Goal: Transaction & Acquisition: Subscribe to service/newsletter

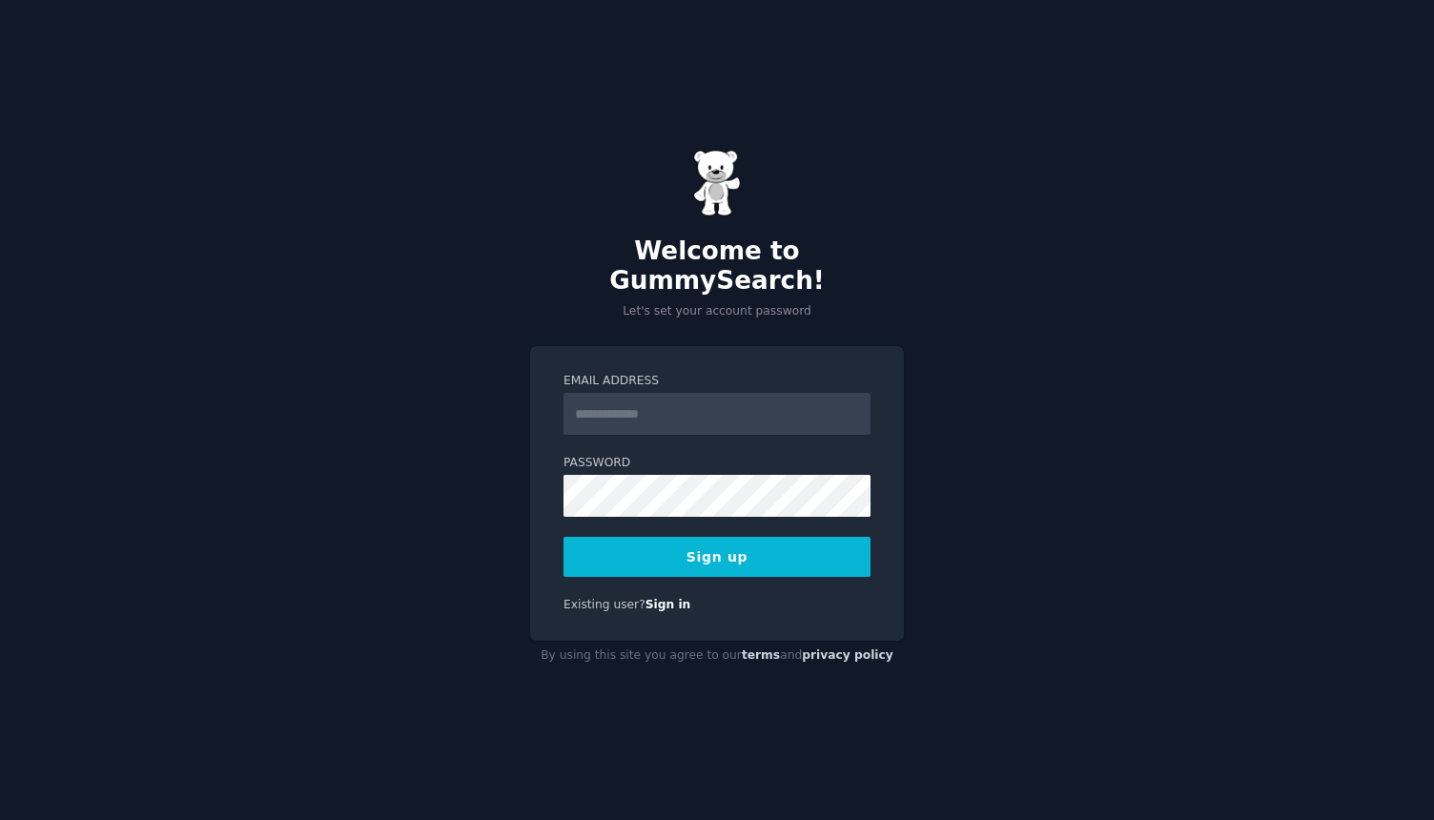
click at [672, 397] on input "Email Address" at bounding box center [716, 414] width 307 height 42
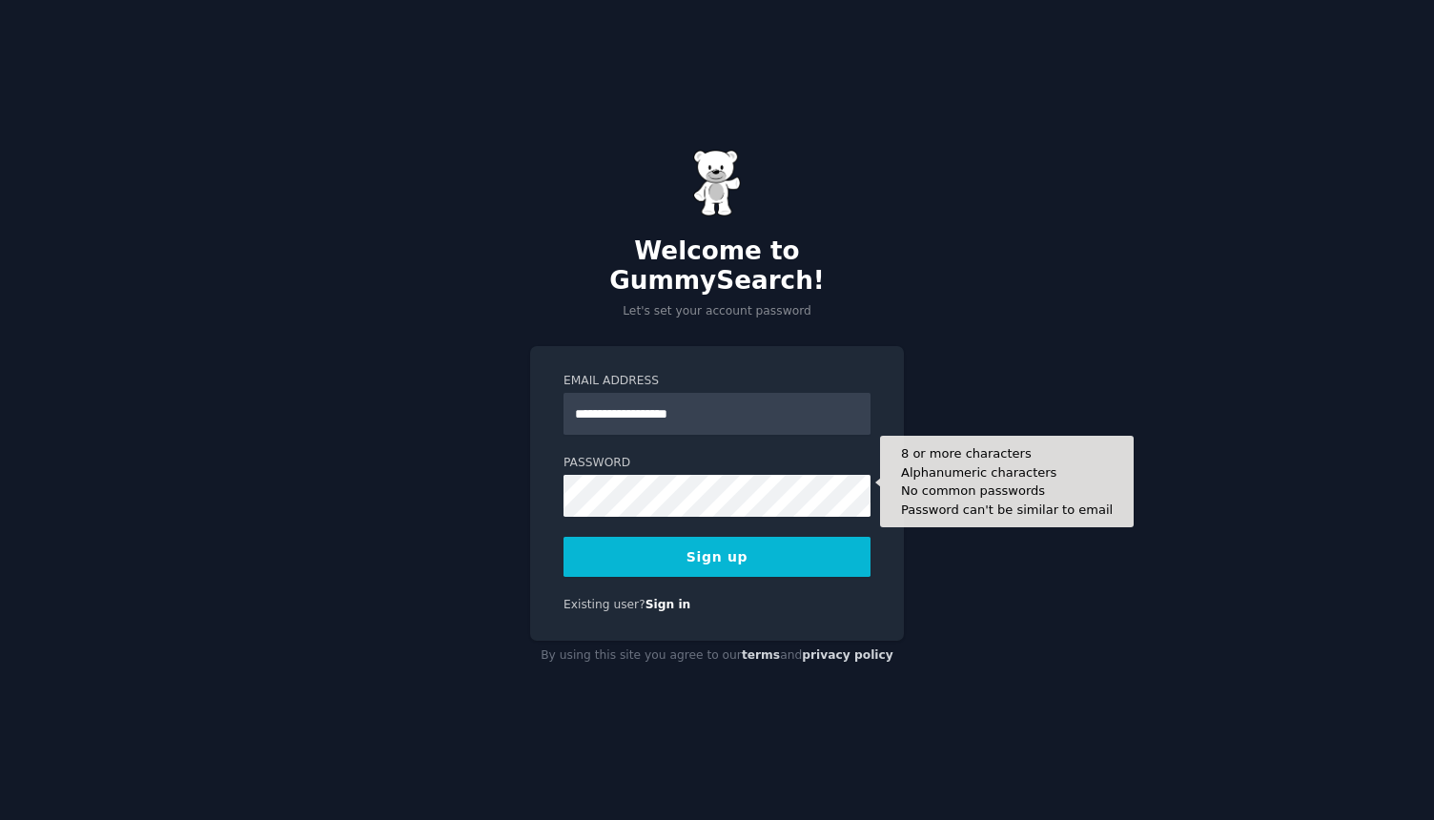
type input "**********"
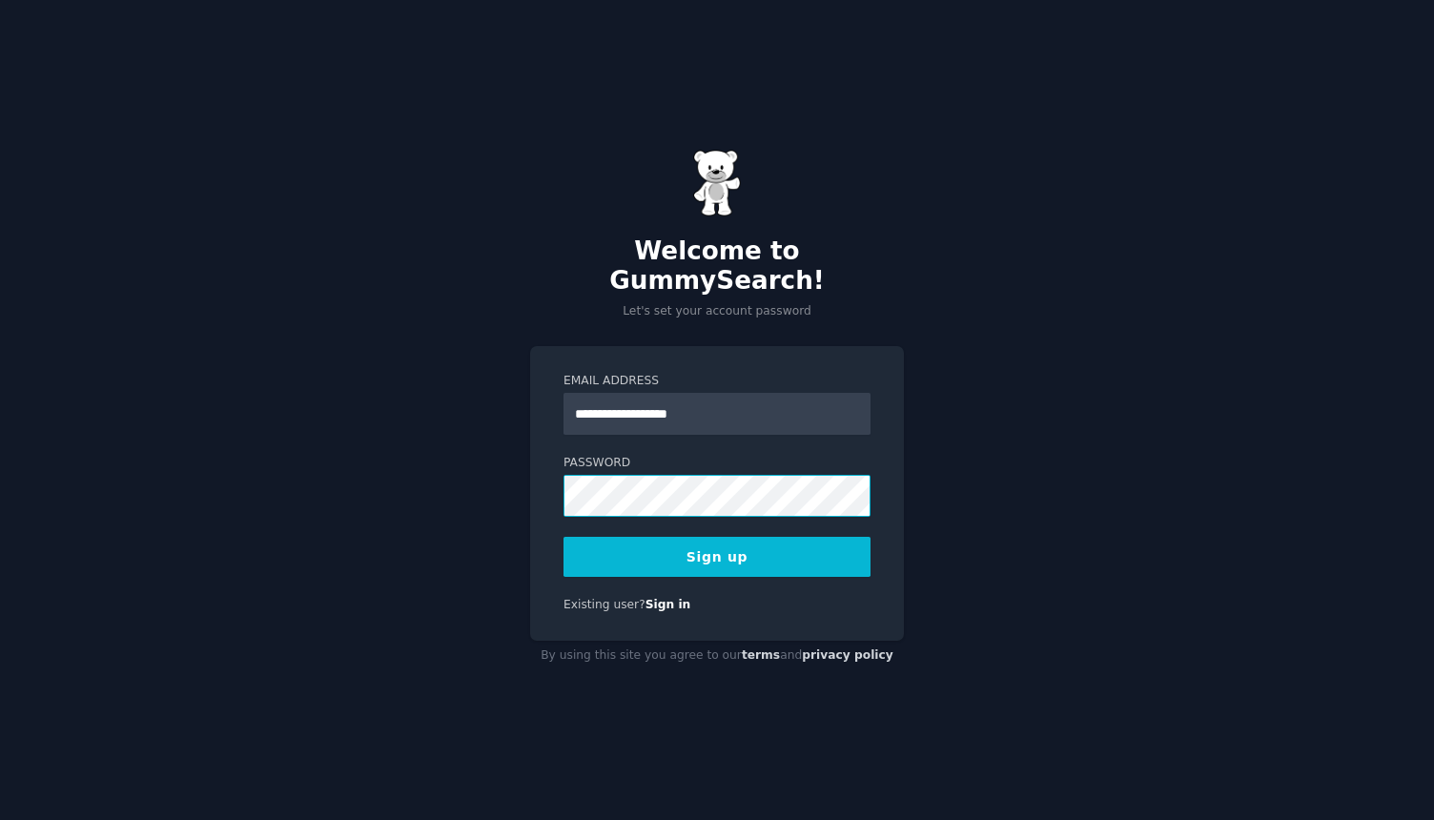
click at [0, 819] on com-1password-button at bounding box center [0, 820] width 0 height 0
click at [737, 543] on button "Sign up" at bounding box center [716, 557] width 307 height 40
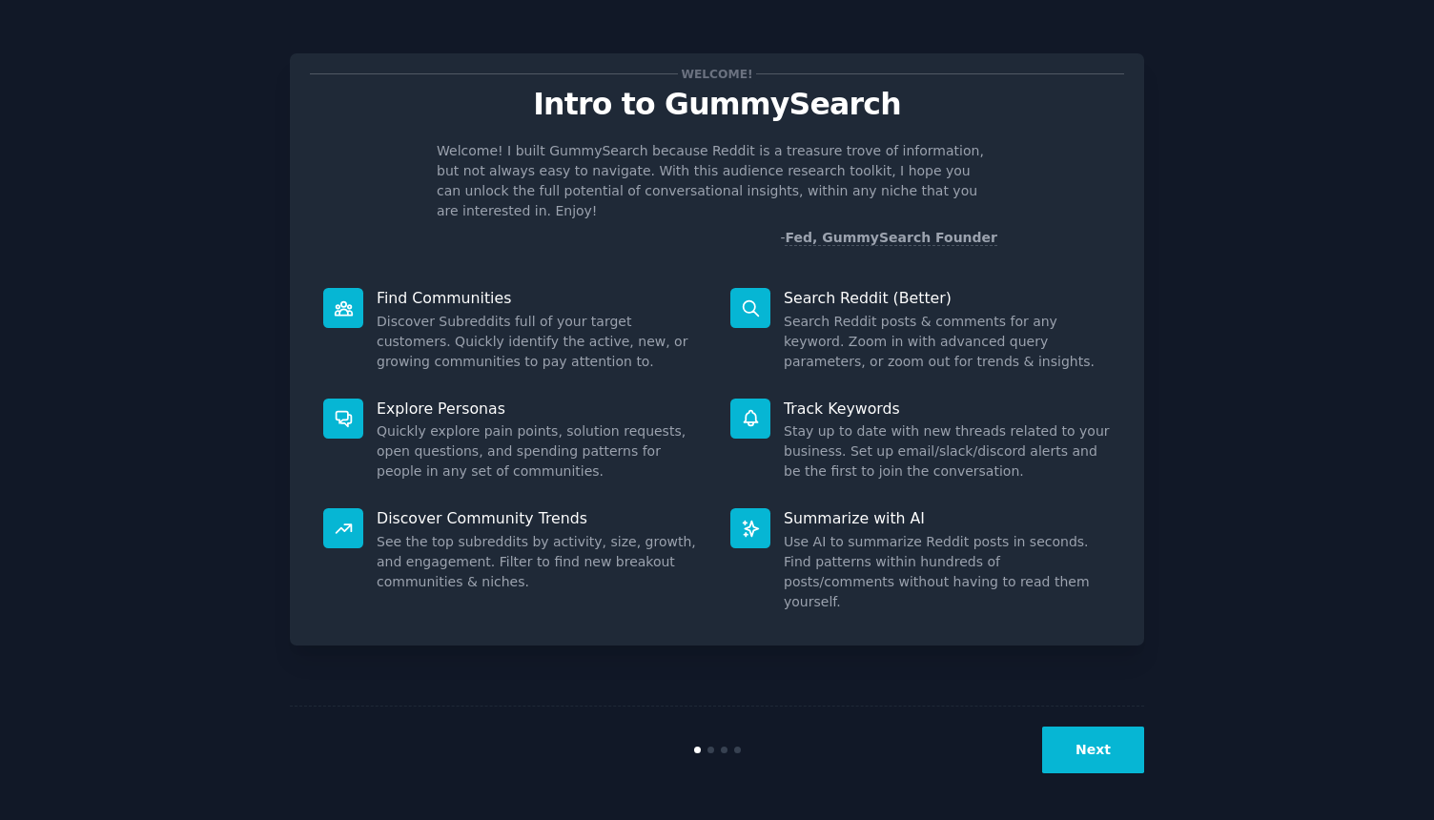
click at [1094, 750] on button "Next" at bounding box center [1093, 749] width 102 height 47
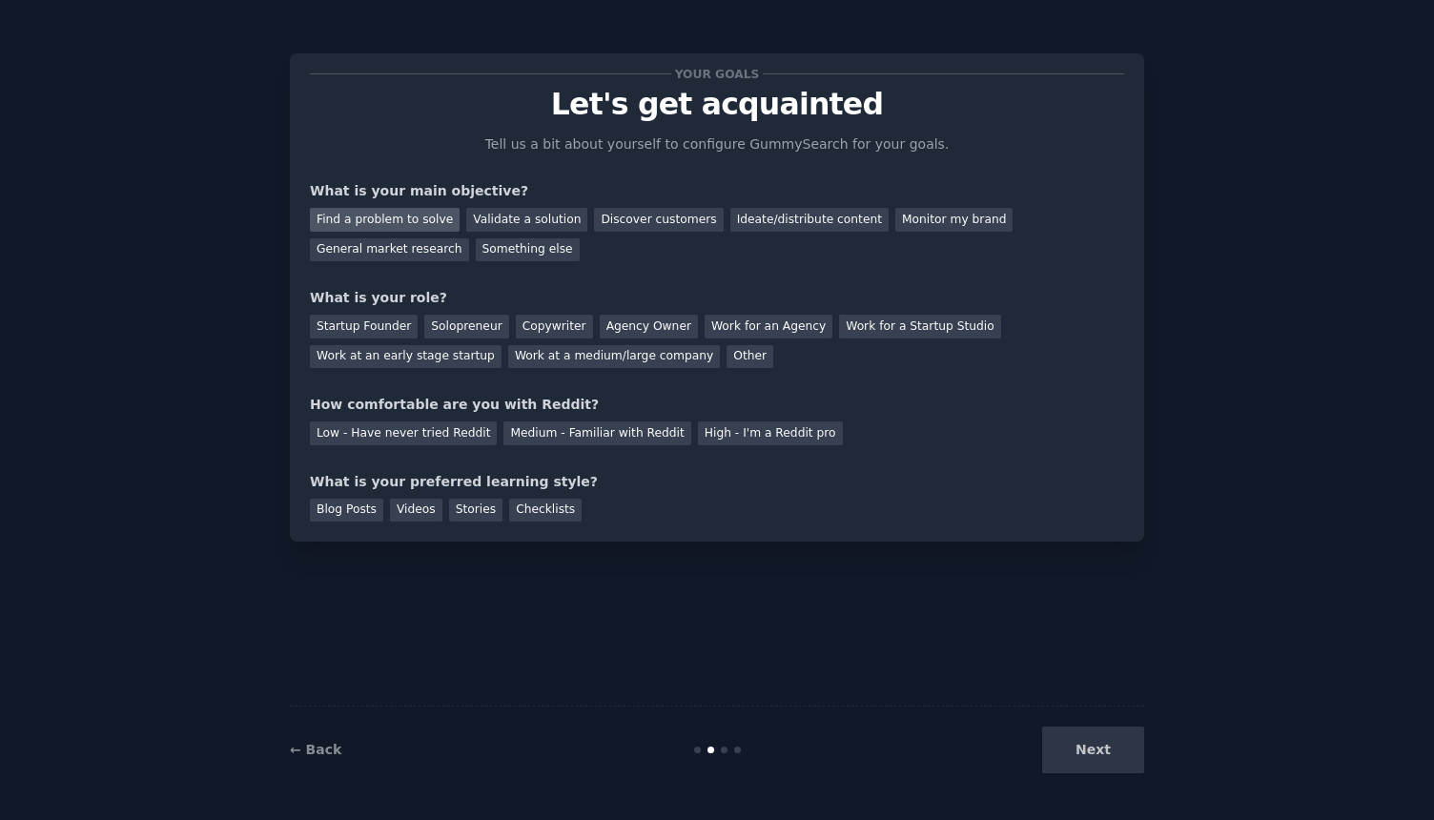
click at [402, 217] on div "Find a problem to solve" at bounding box center [385, 220] width 150 height 24
click at [458, 329] on div "Solopreneur" at bounding box center [466, 327] width 84 height 24
click at [741, 432] on div "High - I'm a Reddit pro" at bounding box center [770, 433] width 145 height 24
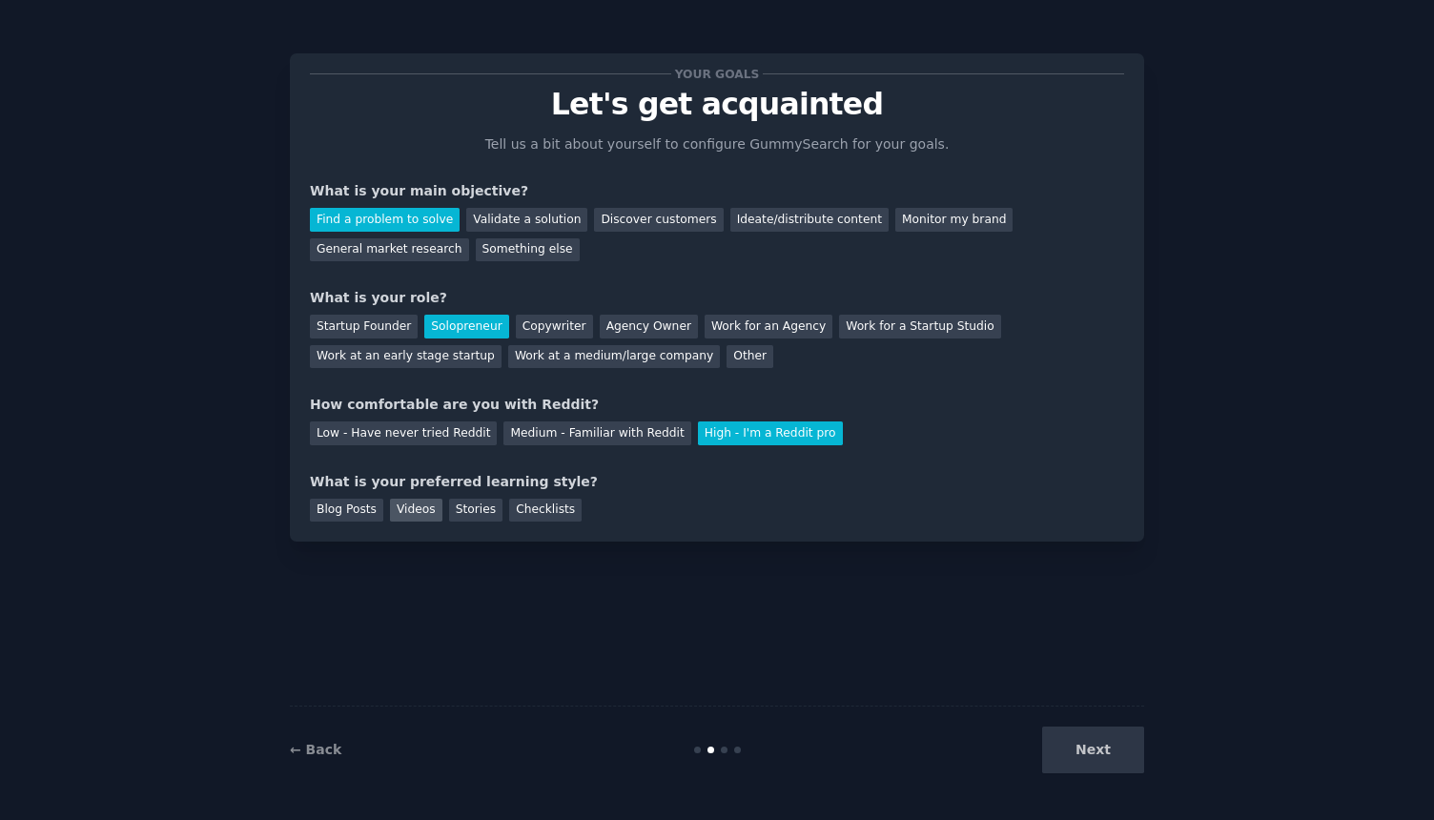
click at [412, 517] on div "Videos" at bounding box center [416, 511] width 52 height 24
click at [475, 515] on div "Stories" at bounding box center [475, 511] width 53 height 24
click at [417, 499] on div "Videos" at bounding box center [416, 511] width 52 height 24
click at [1079, 760] on button "Next" at bounding box center [1093, 749] width 102 height 47
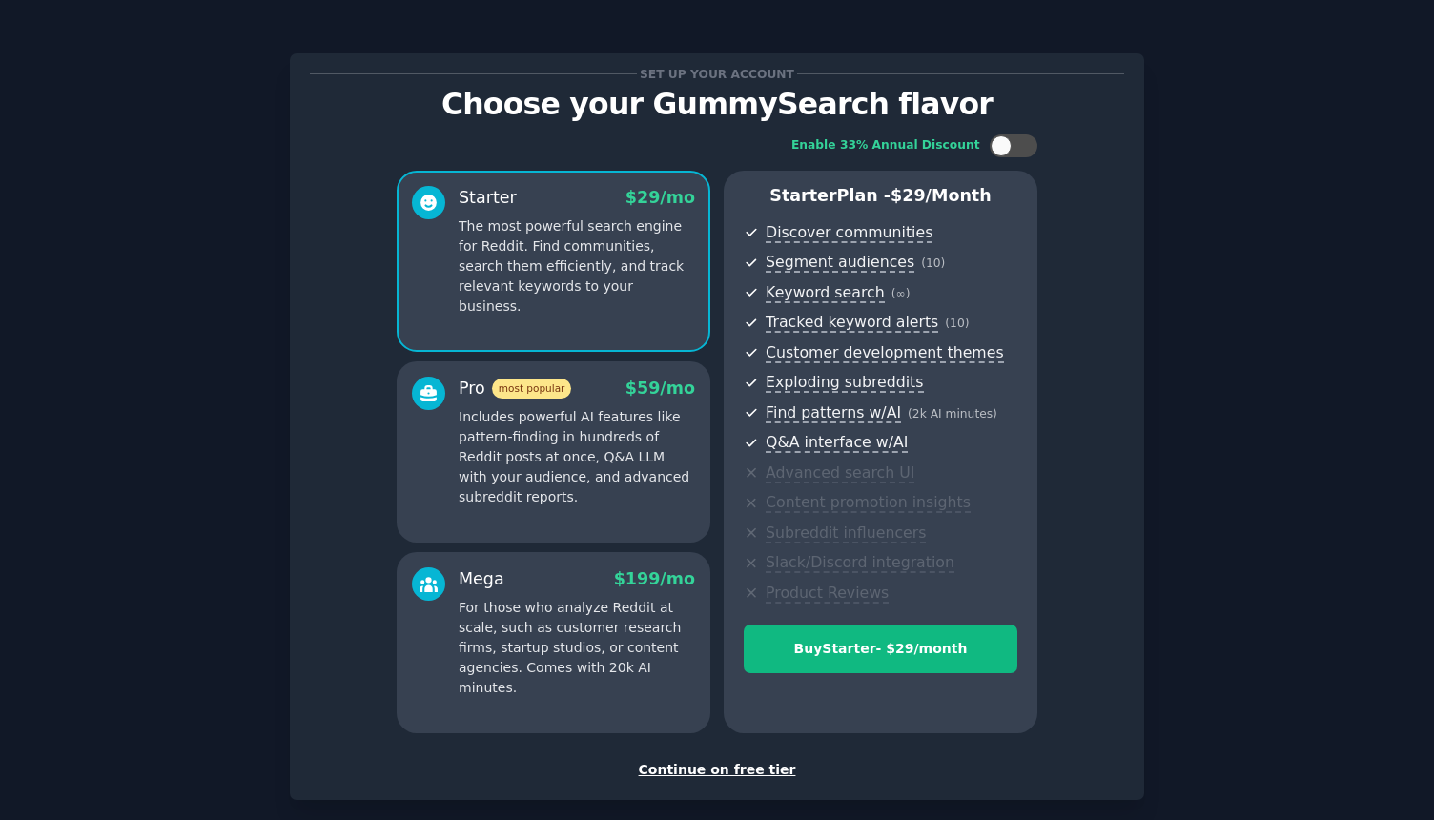
click at [733, 763] on div "Continue on free tier" at bounding box center [717, 770] width 814 height 20
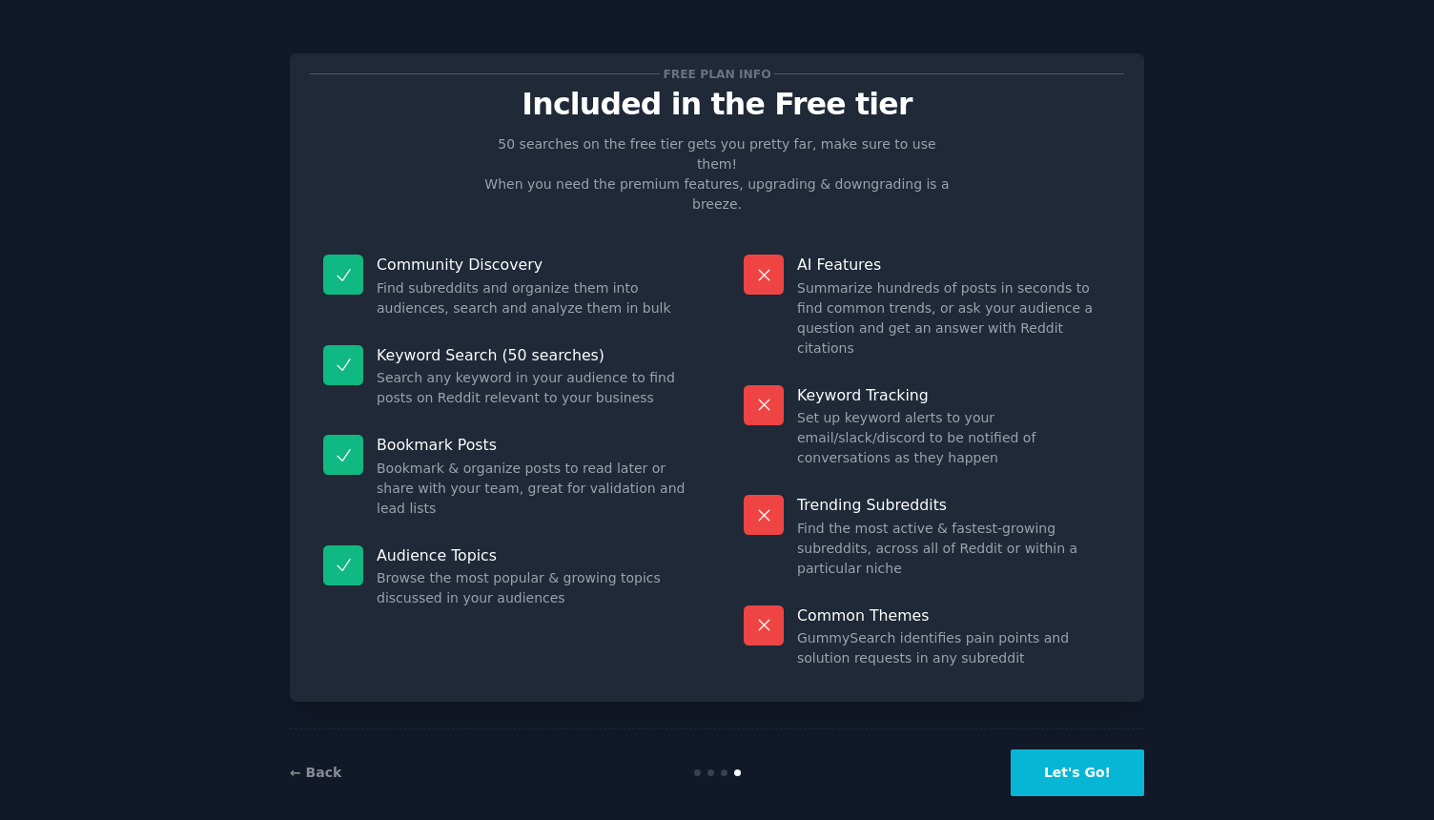
click at [1083, 753] on button "Let's Go!" at bounding box center [1077, 772] width 133 height 47
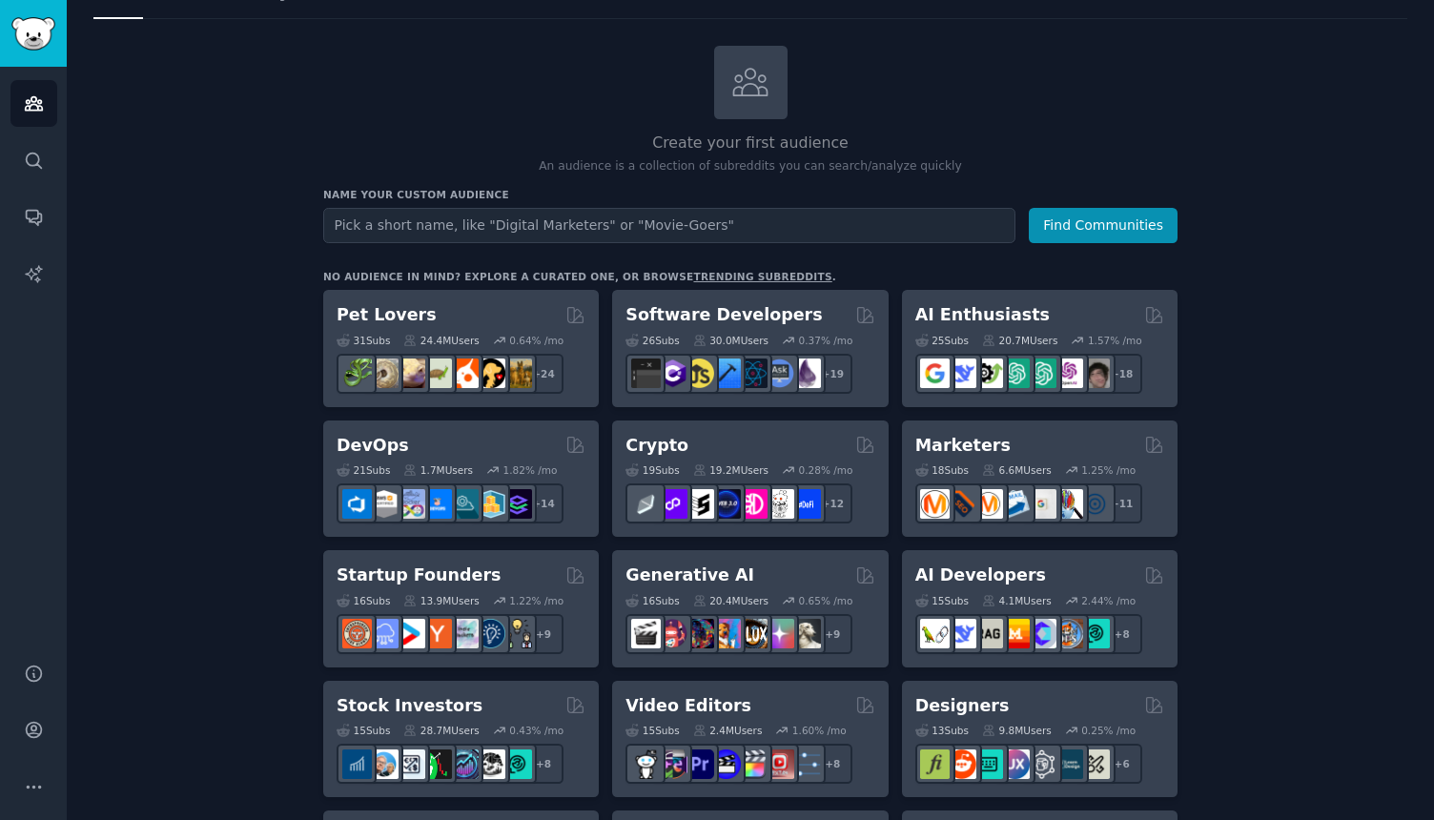
scroll to position [86, 0]
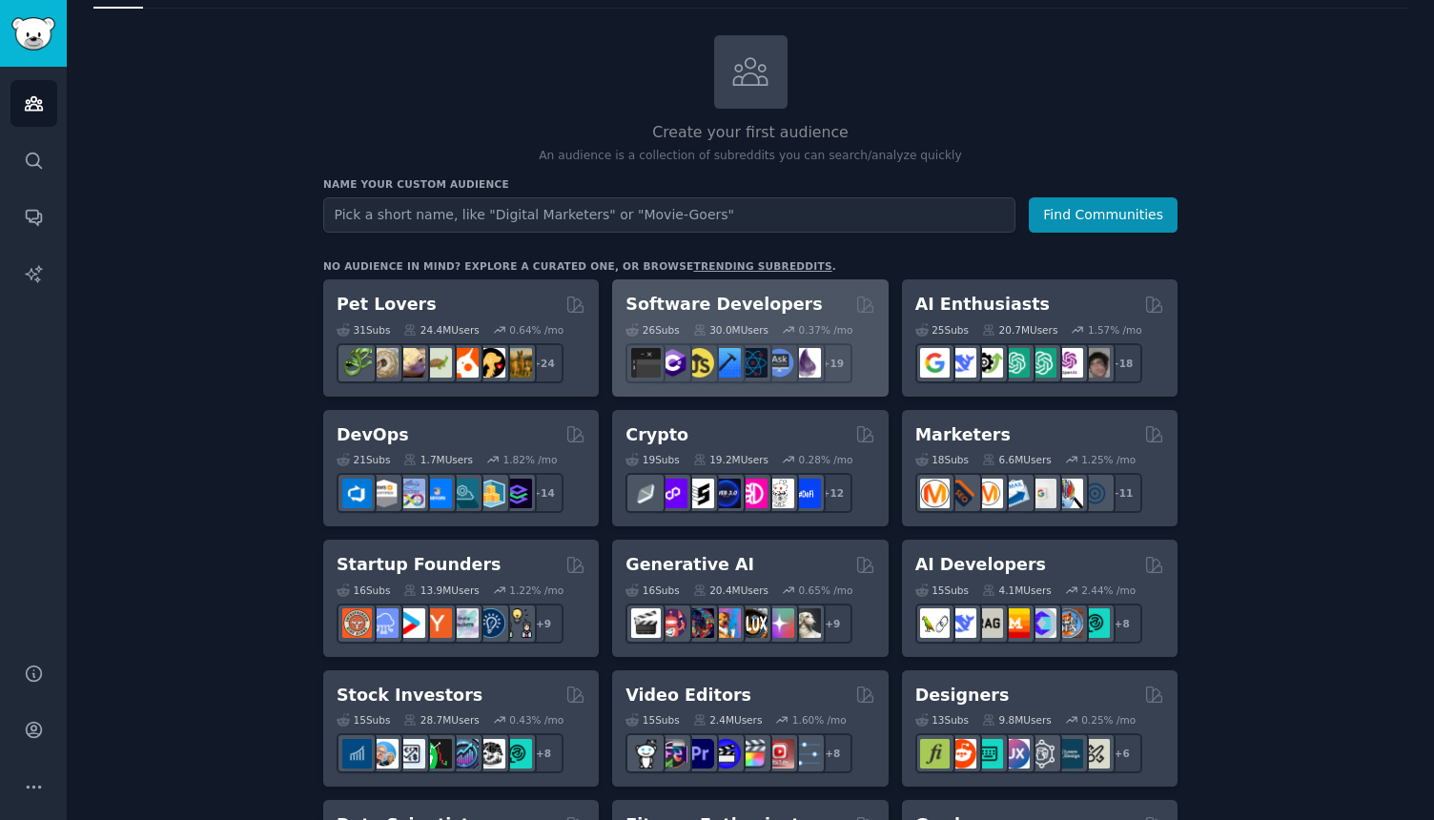
click at [683, 307] on h2 "Software Developers" at bounding box center [723, 305] width 196 height 24
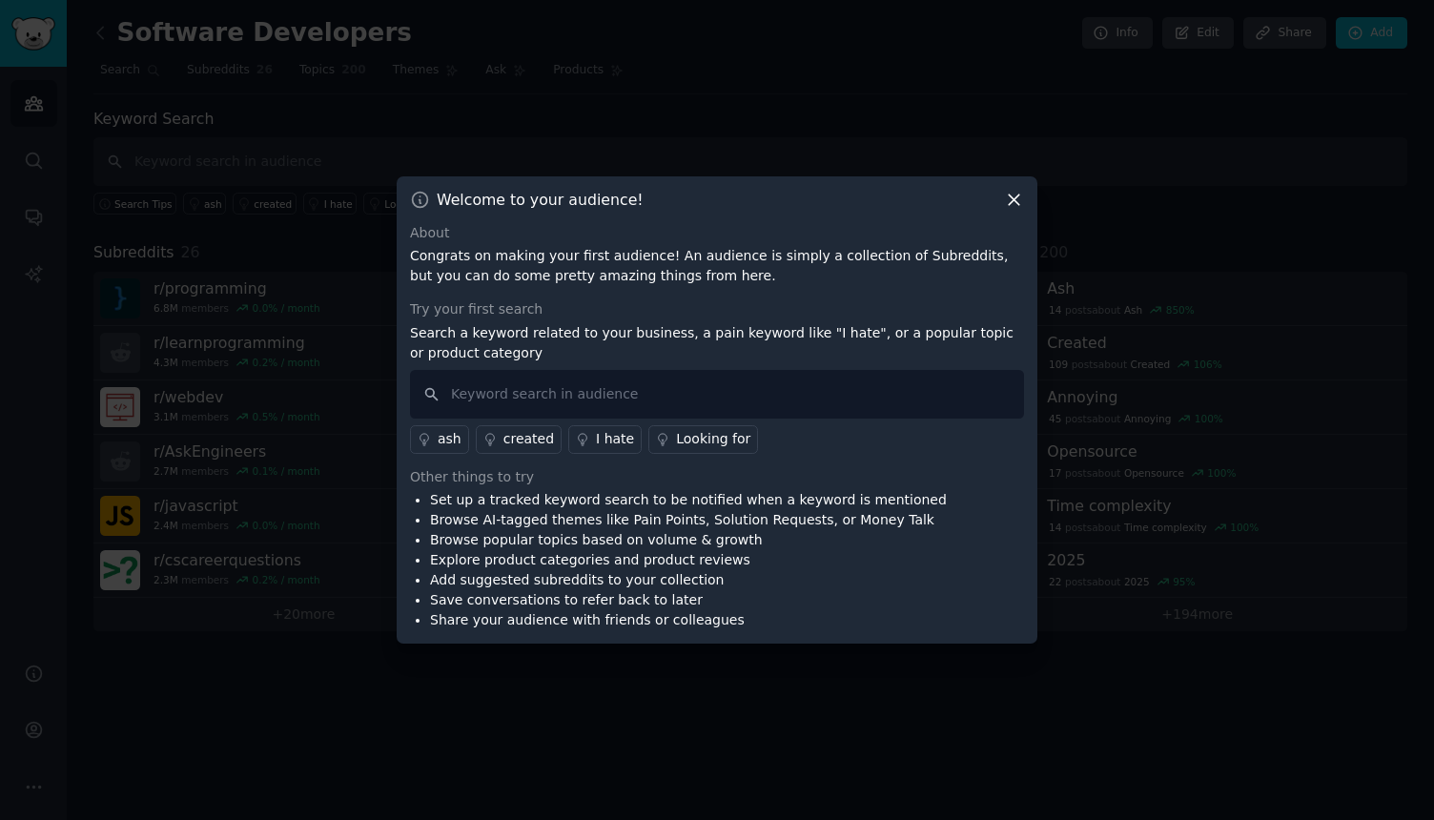
click at [1013, 199] on icon at bounding box center [1014, 199] width 10 height 10
click at [1009, 197] on icon at bounding box center [1014, 200] width 20 height 20
click at [198, 276] on div at bounding box center [717, 410] width 1434 height 820
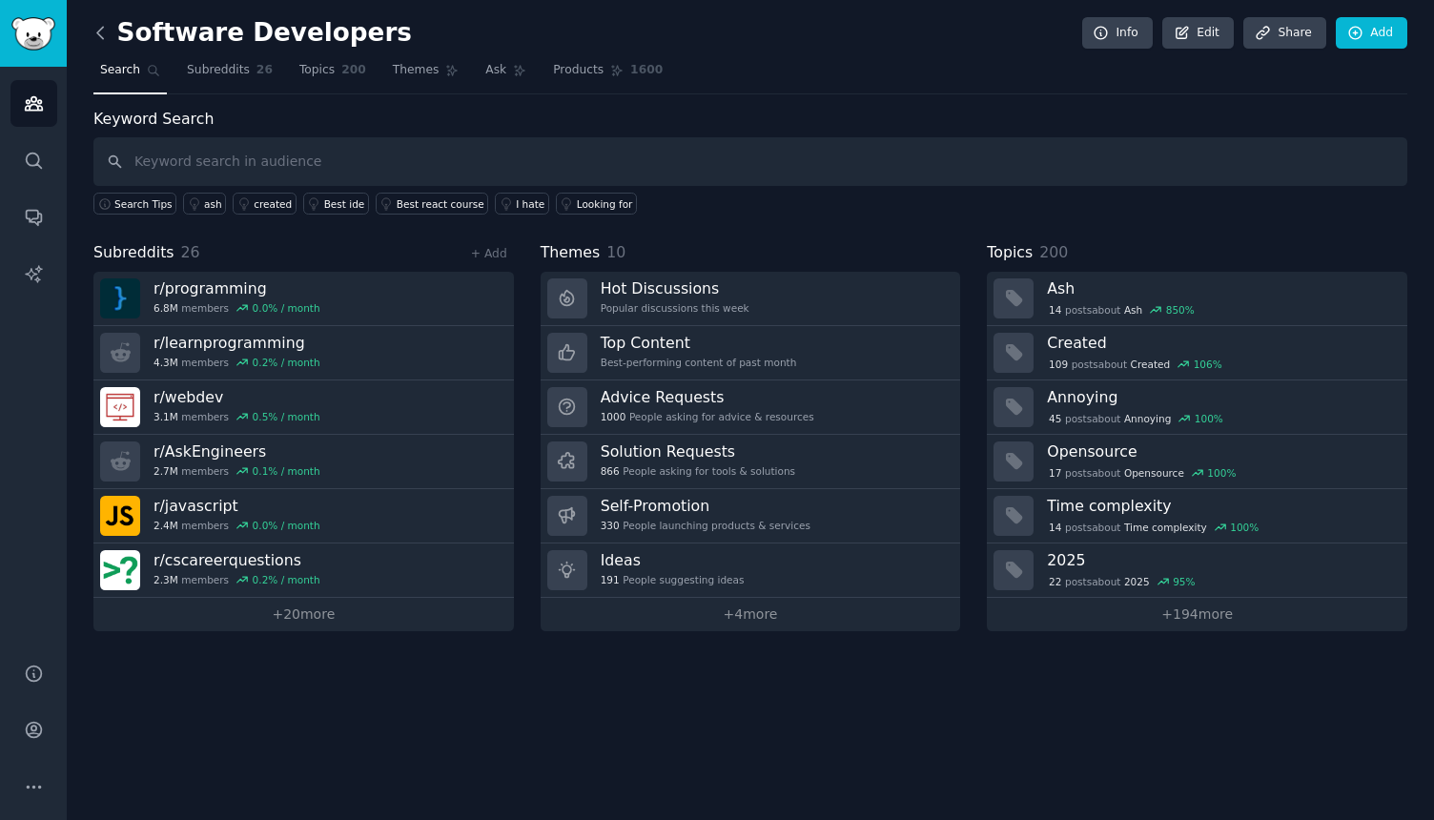
click at [103, 36] on icon at bounding box center [101, 33] width 20 height 20
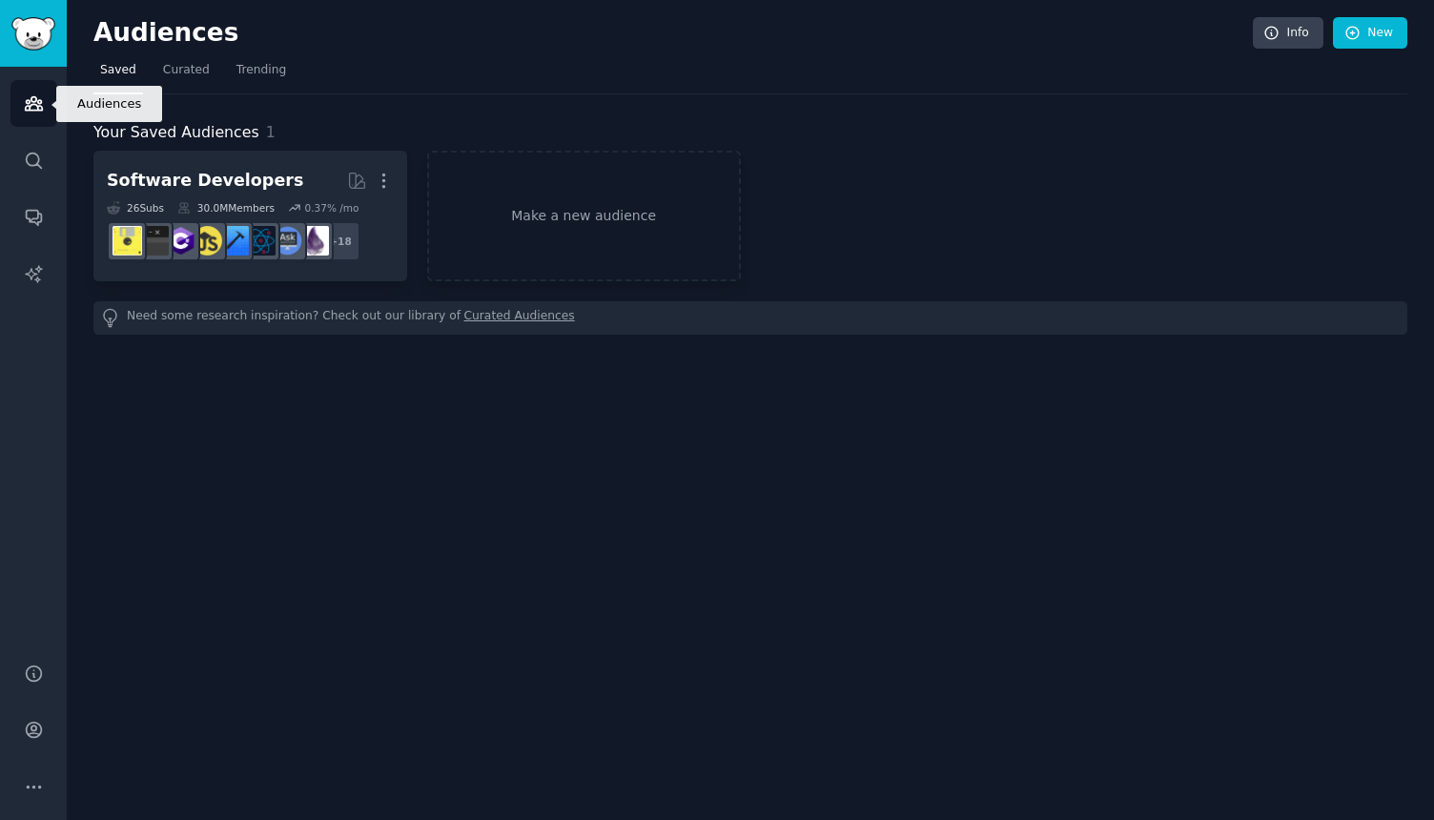
click at [38, 120] on link "Audiences" at bounding box center [33, 103] width 47 height 47
click at [39, 34] on img "Sidebar" at bounding box center [33, 33] width 44 height 33
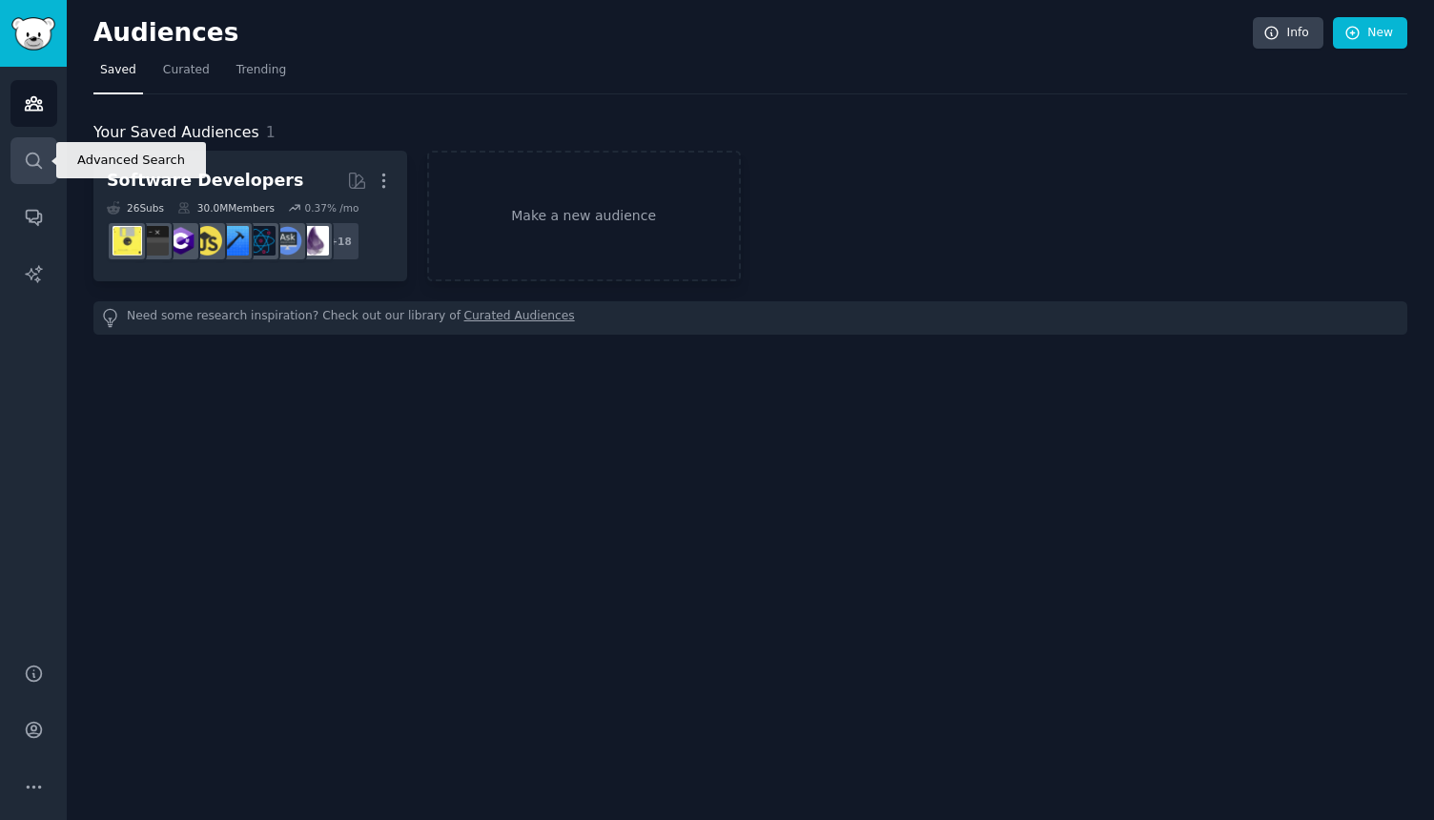
click at [37, 160] on icon "Sidebar" at bounding box center [34, 161] width 20 height 20
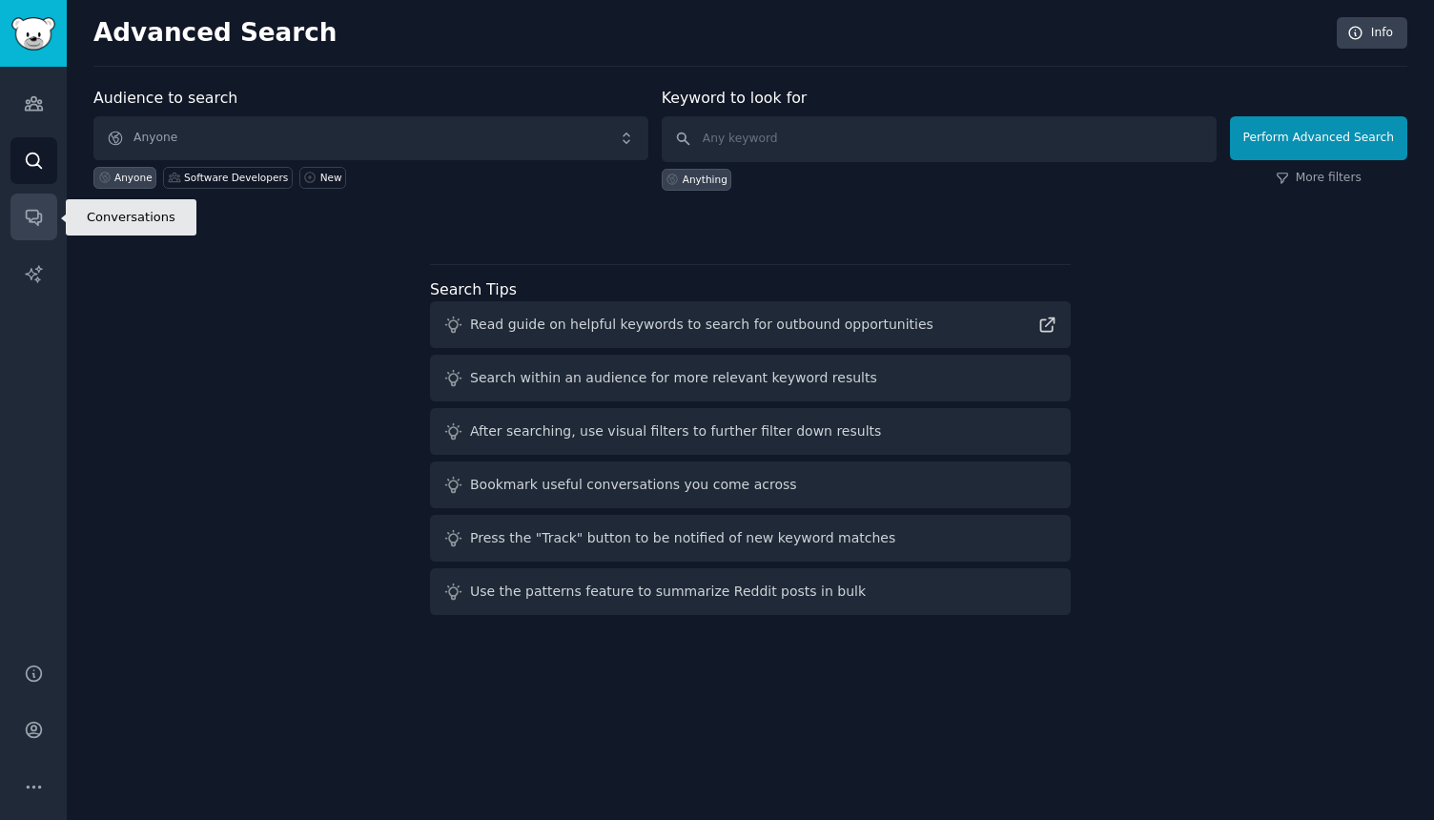
click at [37, 210] on icon "Sidebar" at bounding box center [34, 217] width 20 height 20
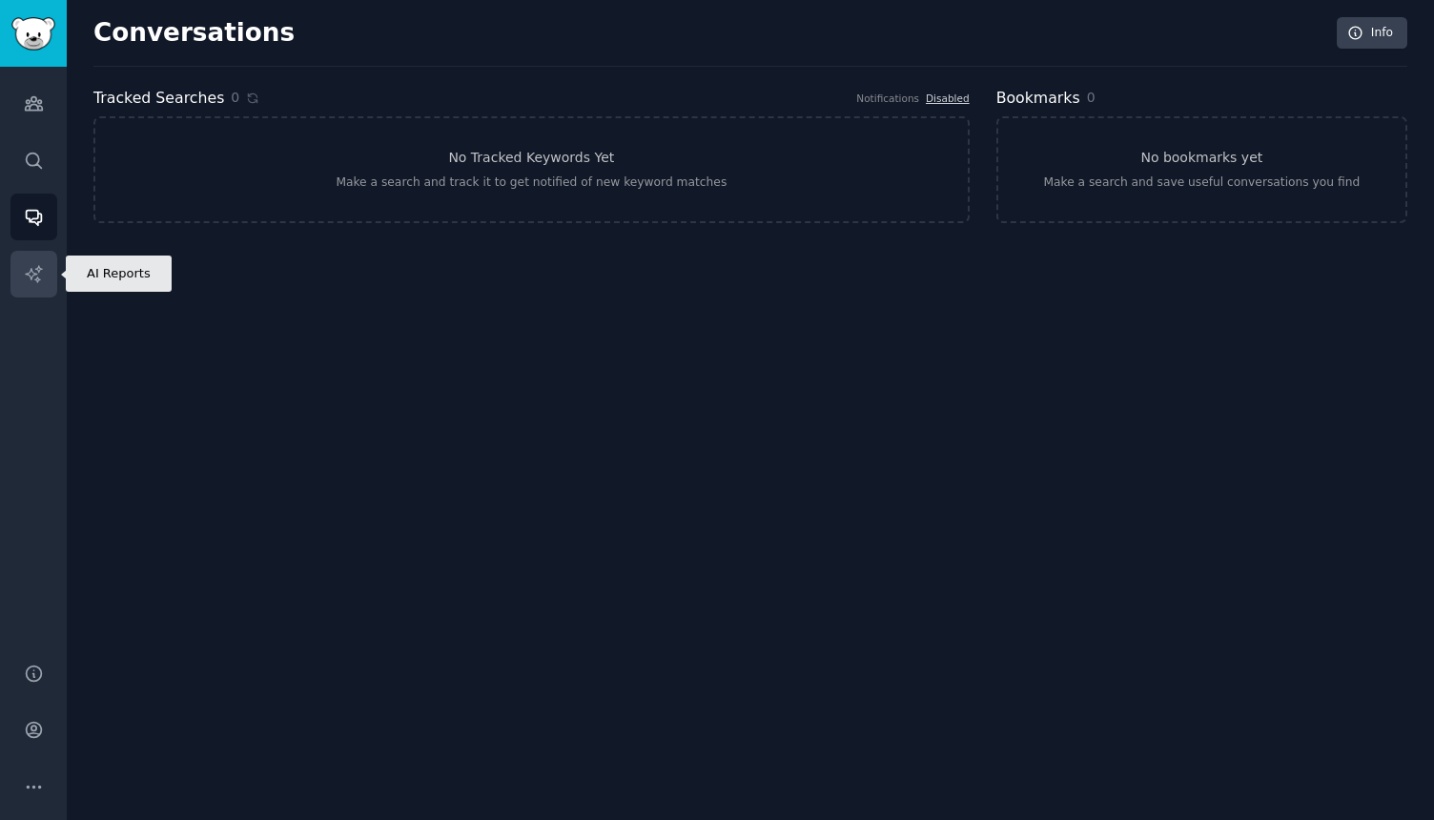
click at [31, 275] on icon "Sidebar" at bounding box center [34, 274] width 20 height 20
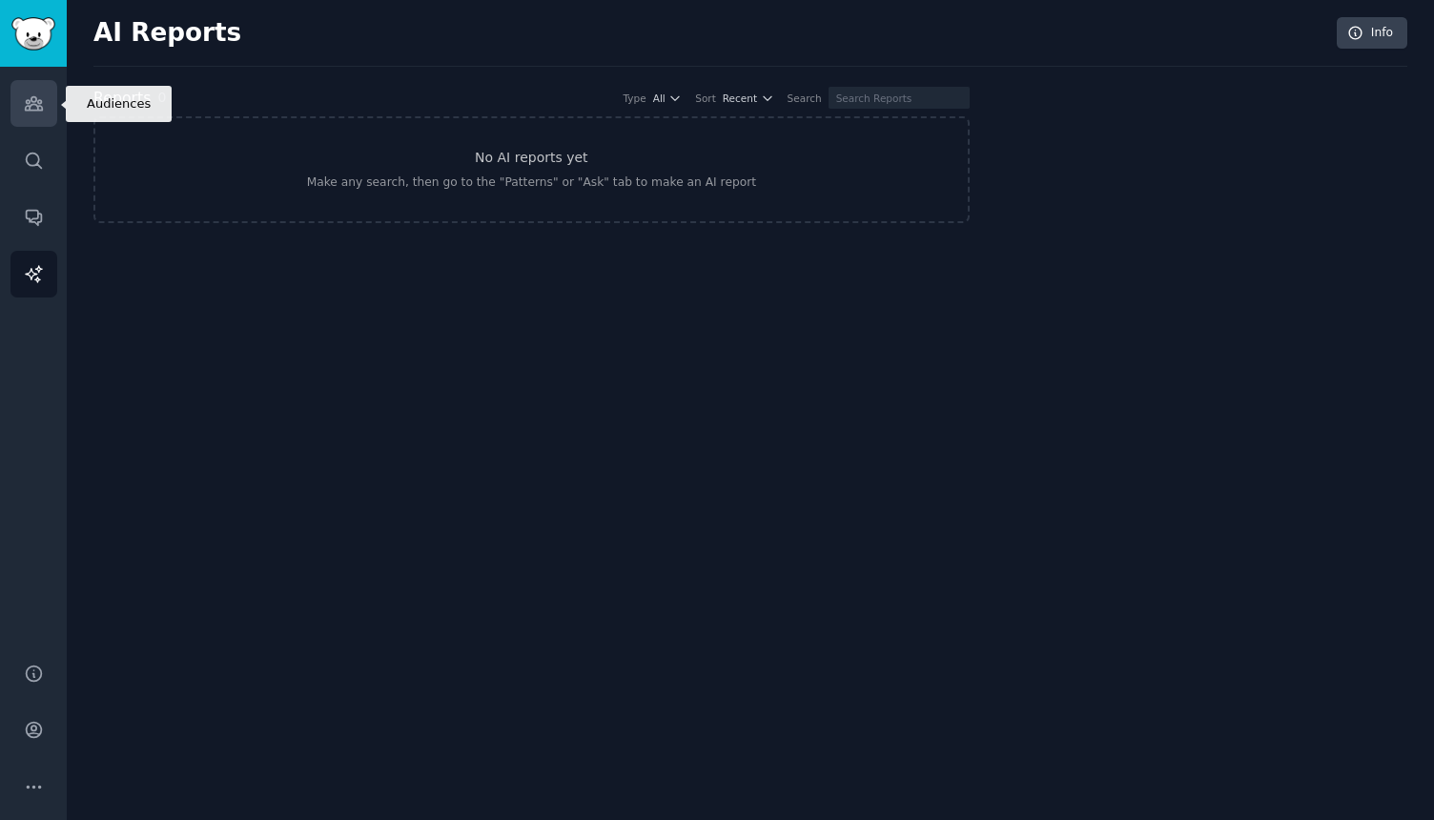
click at [34, 83] on link "Audiences" at bounding box center [33, 103] width 47 height 47
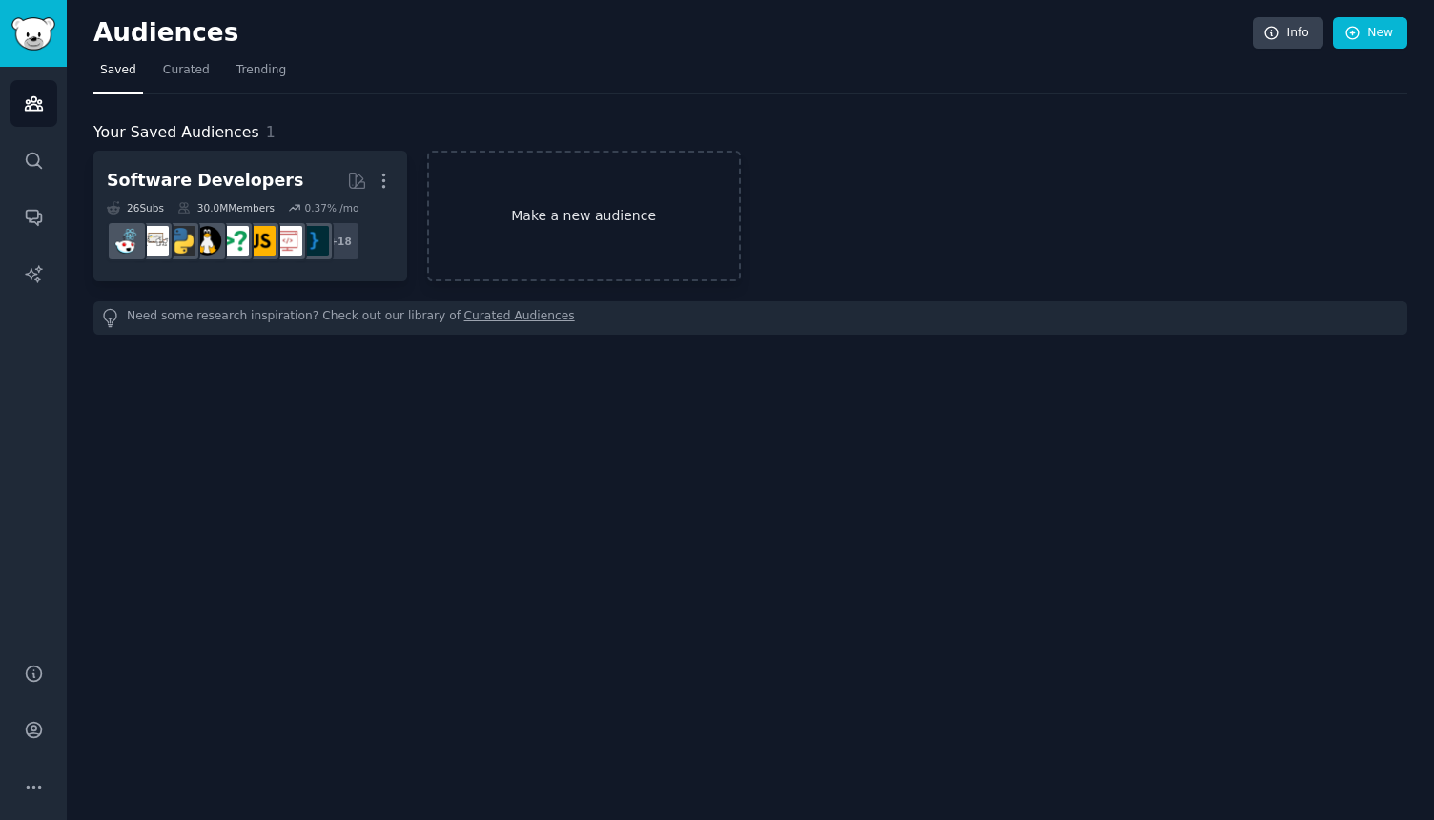
click at [583, 203] on link "Make a new audience" at bounding box center [584, 216] width 314 height 131
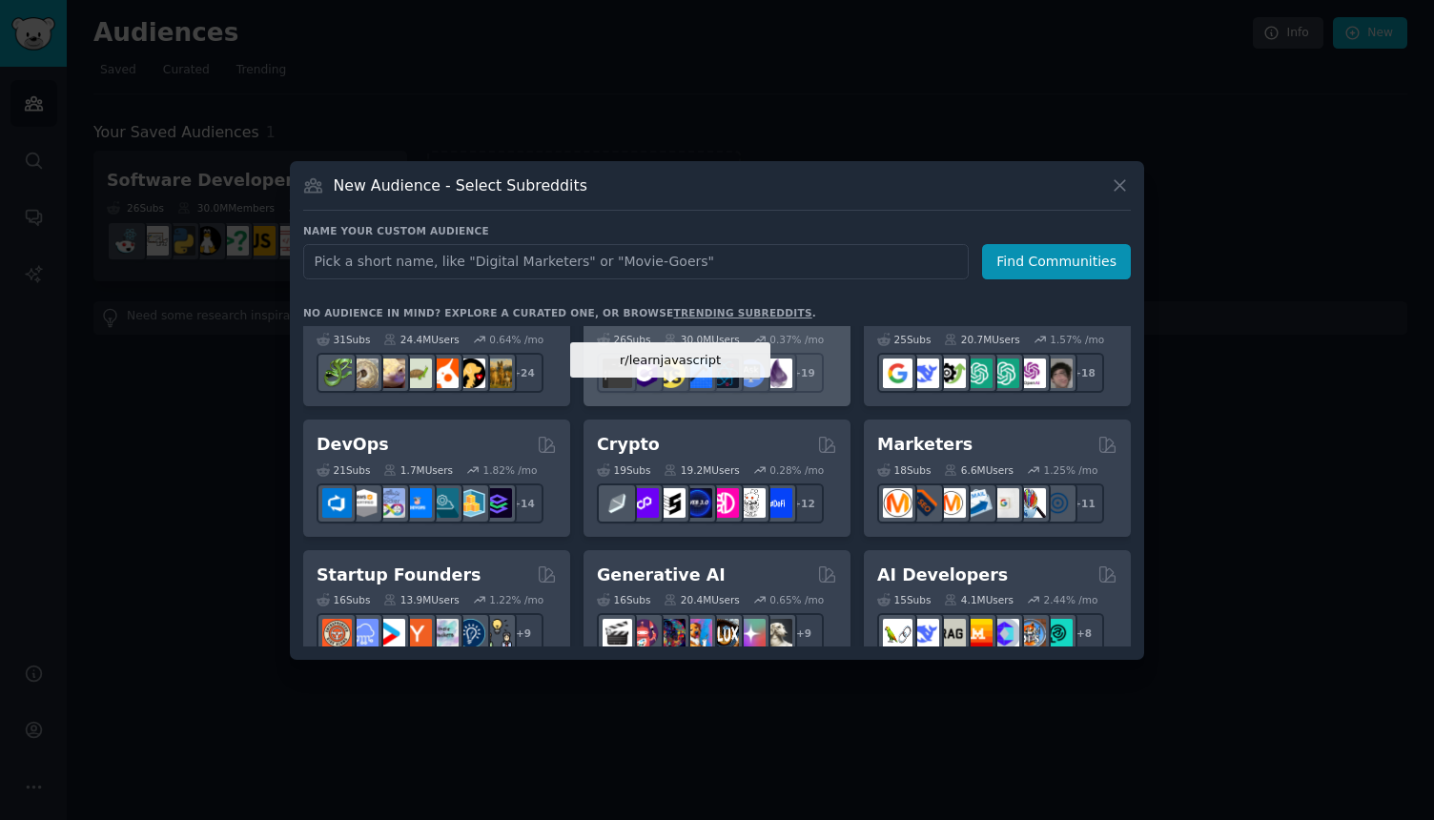
scroll to position [38, 0]
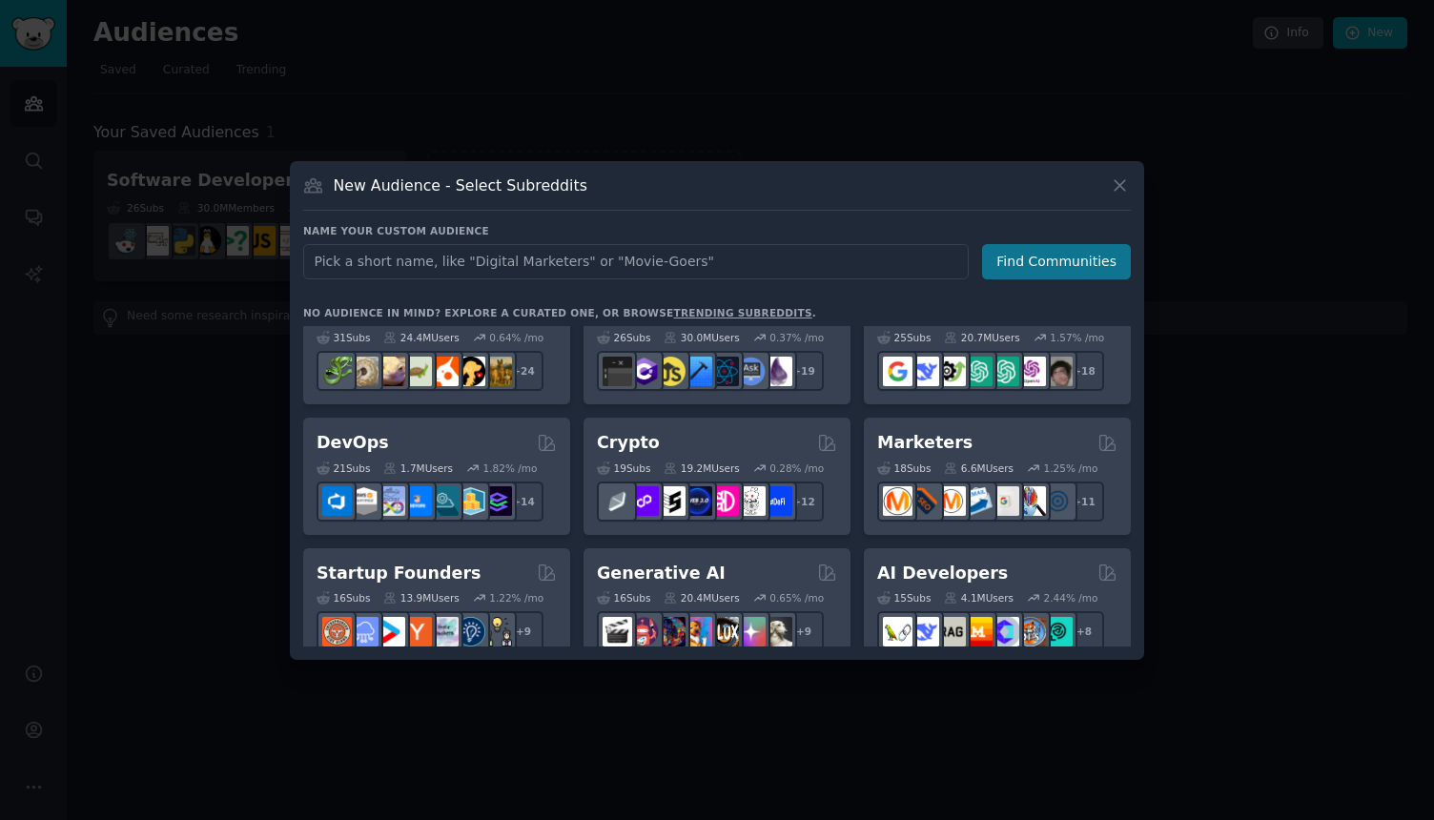
click at [1008, 250] on button "Find Communities" at bounding box center [1056, 261] width 149 height 35
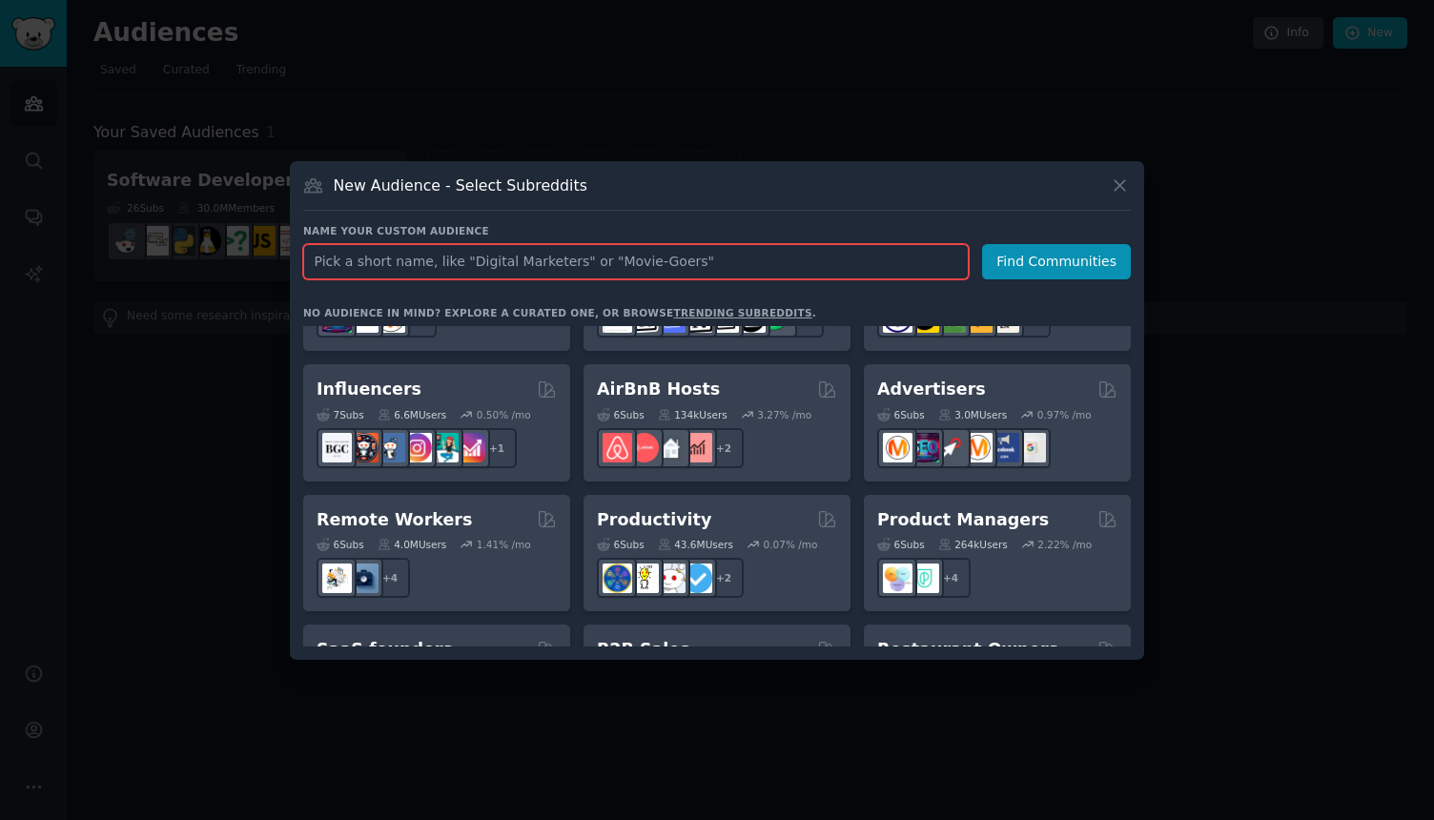
scroll to position [1288, 0]
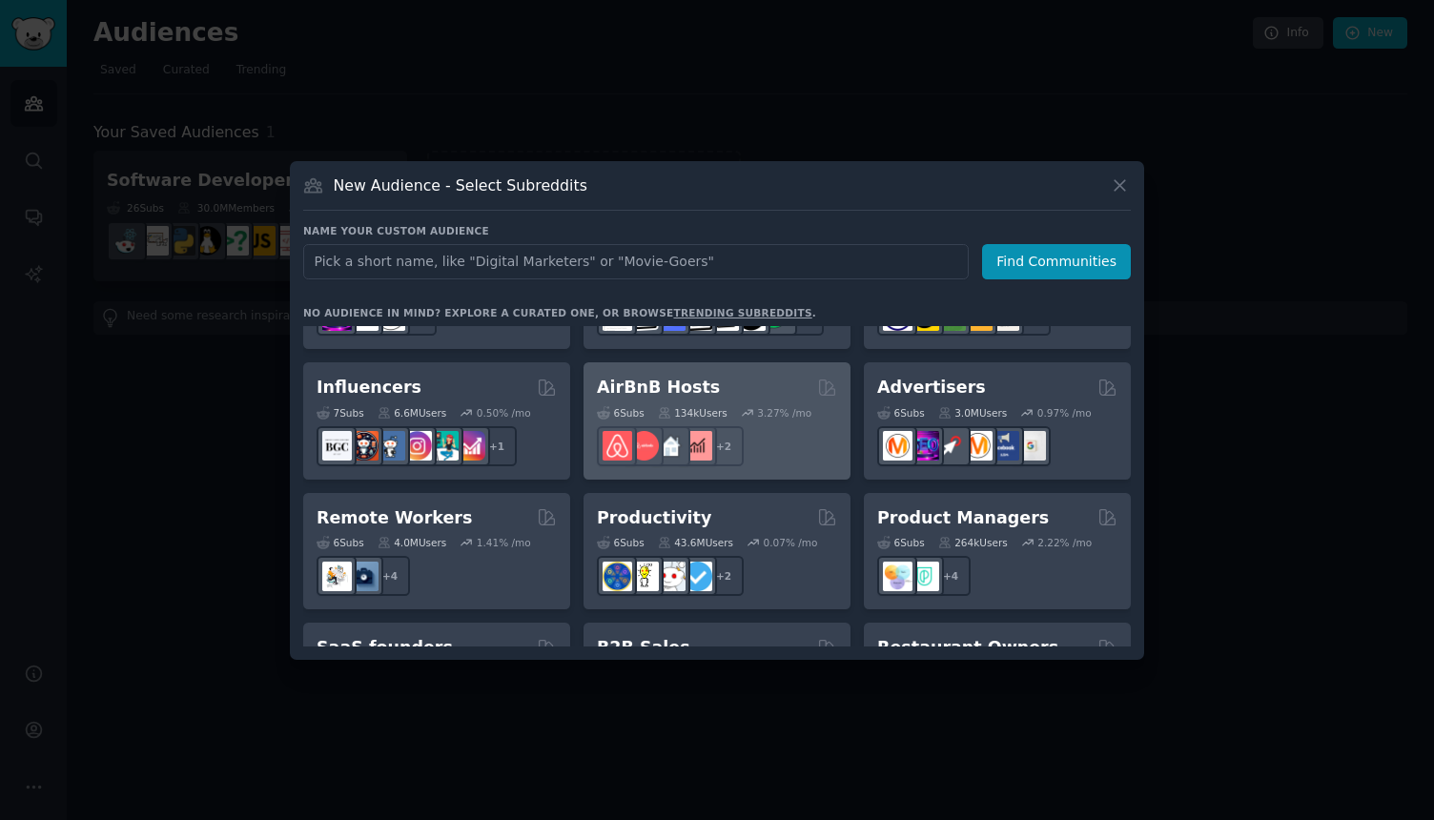
click at [653, 376] on h2 "AirBnB Hosts" at bounding box center [658, 388] width 123 height 24
